Goal: Information Seeking & Learning: Learn about a topic

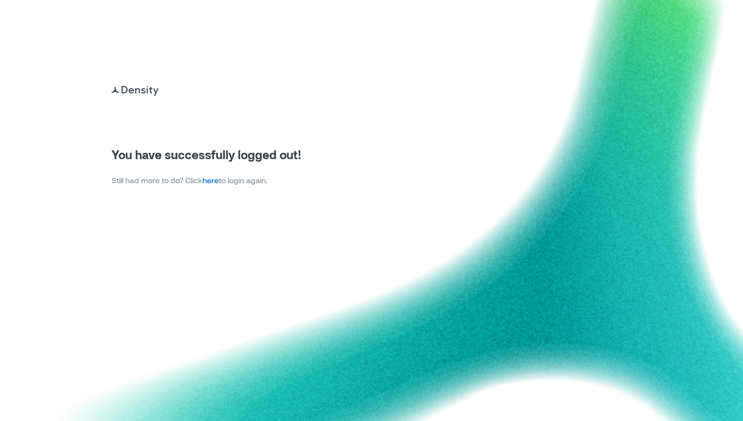
click at [218, 183] on link "here" at bounding box center [210, 179] width 16 height 9
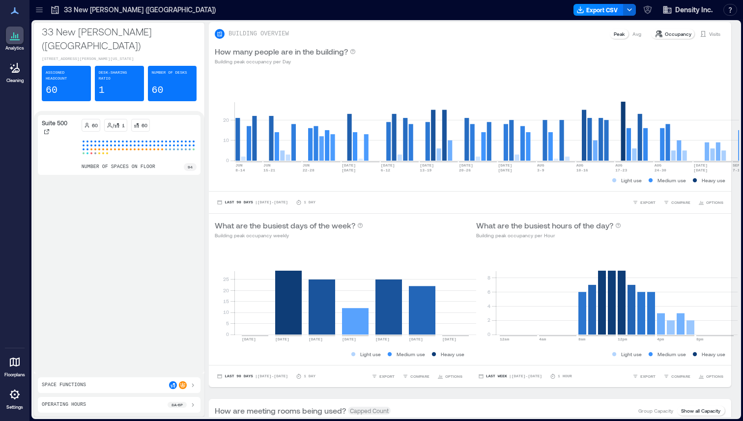
click at [40, 9] on icon at bounding box center [39, 10] width 10 height 10
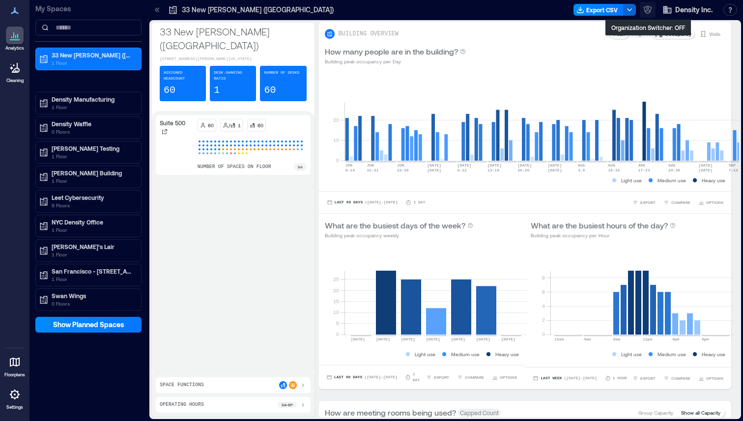
click at [650, 11] on icon "button" at bounding box center [647, 10] width 10 height 10
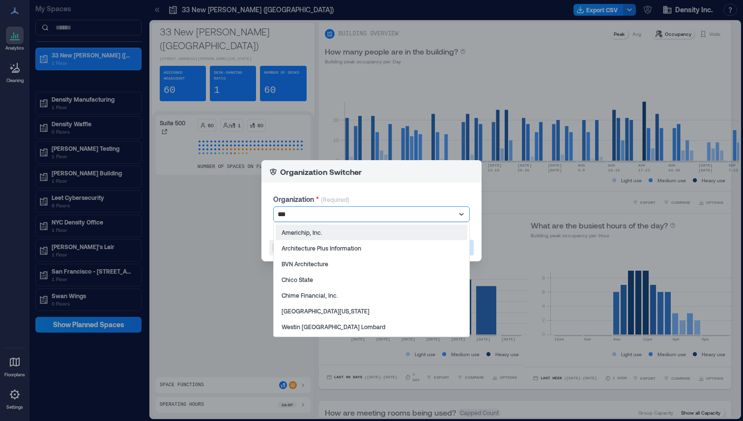
type input "****"
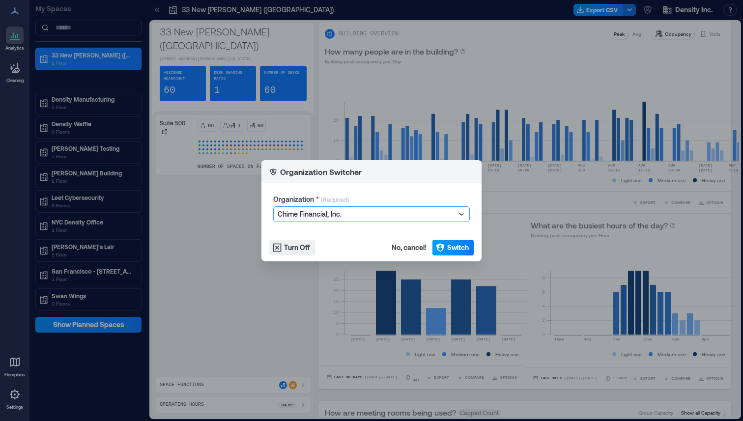
click at [463, 250] on span "Switch" at bounding box center [458, 248] width 22 height 10
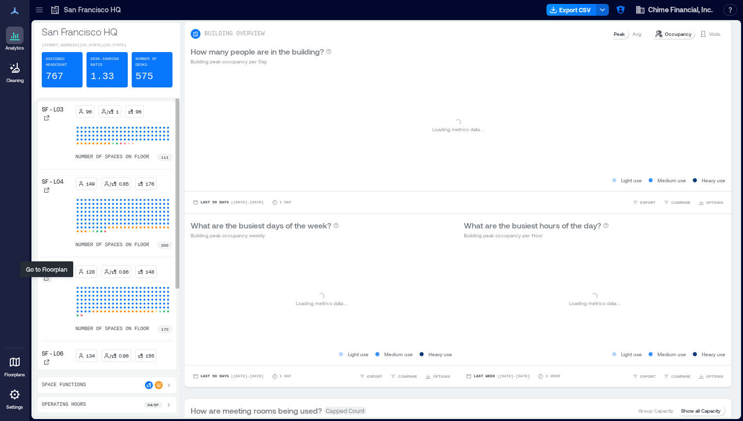
click at [47, 283] on div at bounding box center [47, 278] width 10 height 10
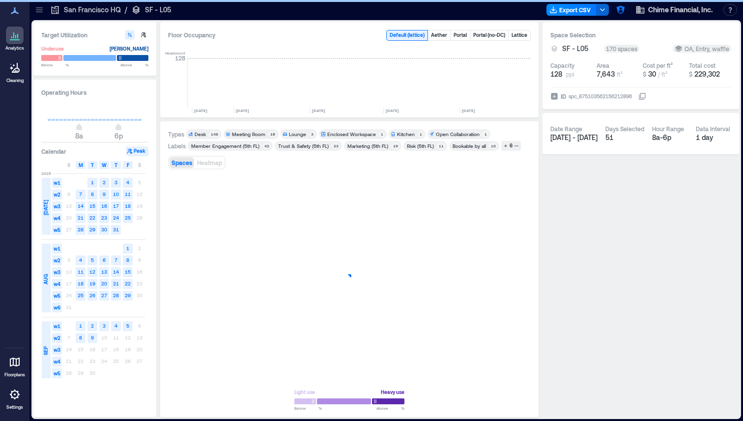
scroll to position [0, 2495]
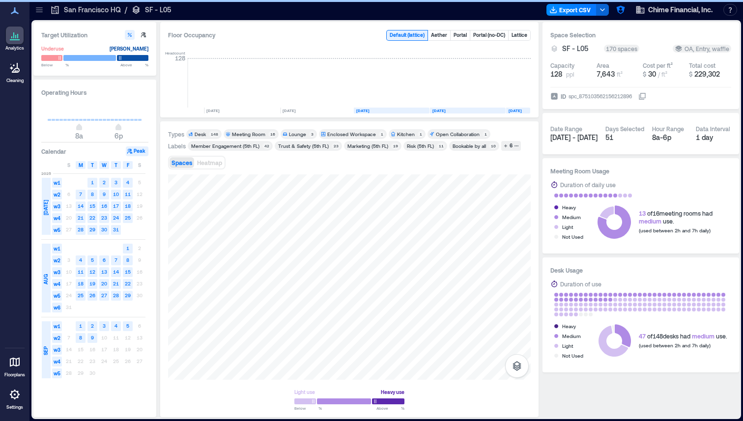
click at [361, 148] on div "Marketing (5th FL)" at bounding box center [367, 145] width 41 height 7
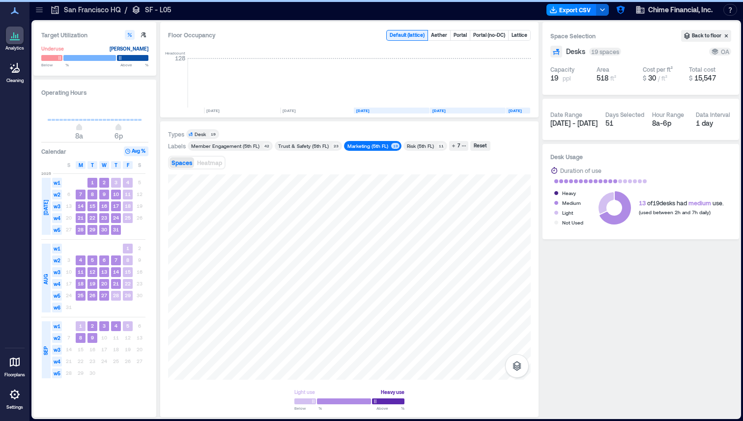
click at [368, 144] on div "Marketing (5th FL)" at bounding box center [367, 145] width 41 height 7
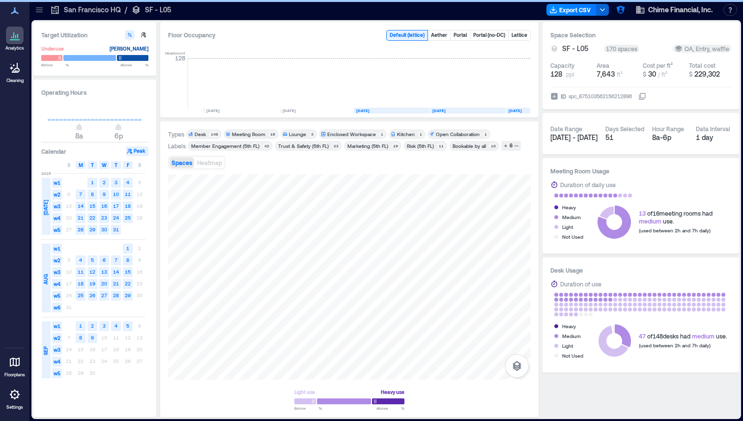
click at [368, 144] on div "Marketing (5th FL)" at bounding box center [367, 145] width 41 height 7
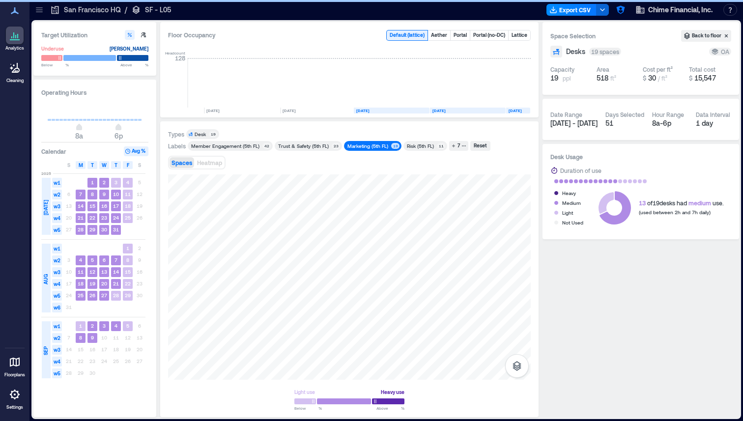
drag, startPoint x: 386, startPoint y: 146, endPoint x: 348, endPoint y: 152, distance: 38.7
click at [348, 152] on div "Types Desk 19 Labels Member Engagement (5th FL) 42 Trust & Safety (5th [GEOGRAP…" at bounding box center [349, 269] width 362 height 280
drag, startPoint x: 389, startPoint y: 156, endPoint x: 356, endPoint y: 149, distance: 34.1
click at [356, 149] on div "Types Desk 19 Labels Member Engagement (5th FL) 42 Trust & Safety (5th [GEOGRAP…" at bounding box center [349, 269] width 362 height 280
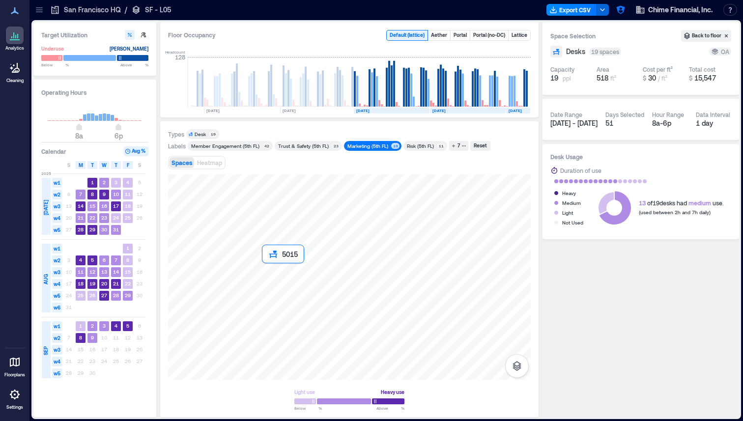
click at [262, 267] on div at bounding box center [349, 276] width 362 height 205
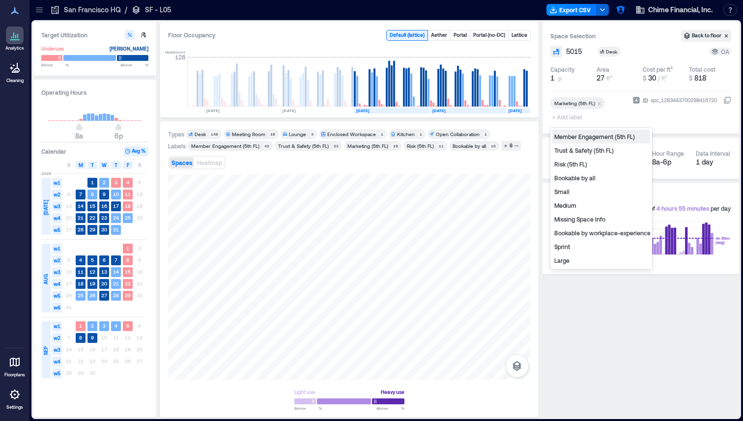
click at [632, 113] on div "ID spc_1283443700298416720" at bounding box center [681, 110] width 99 height 30
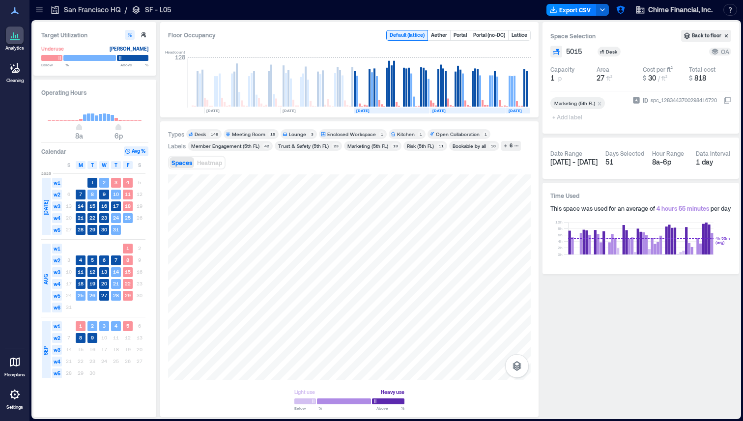
click at [726, 100] on icon at bounding box center [727, 100] width 8 height 8
